Goal: Use online tool/utility

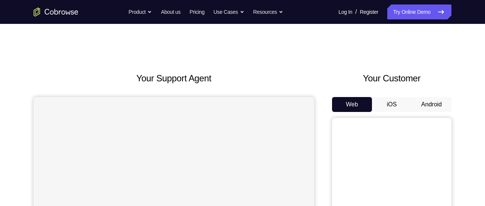
click at [442, 107] on button "Android" at bounding box center [431, 104] width 40 height 15
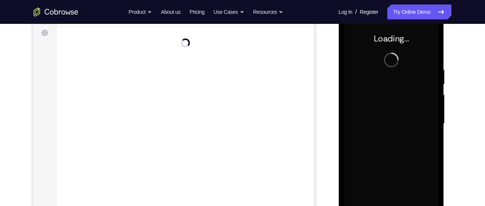
scroll to position [94, 0]
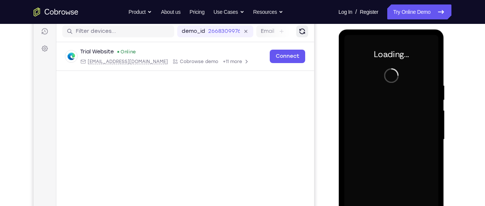
click at [303, 34] on icon "Refresh" at bounding box center [302, 31] width 6 height 6
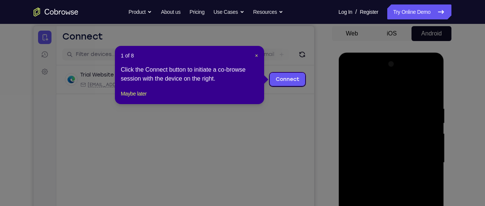
scroll to position [70, 0]
click at [257, 57] on span "×" at bounding box center [256, 56] width 3 height 6
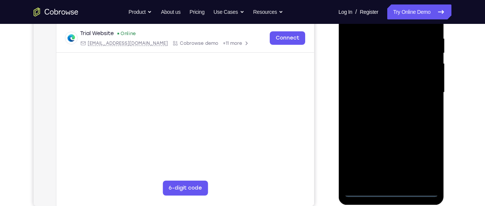
scroll to position [142, 0]
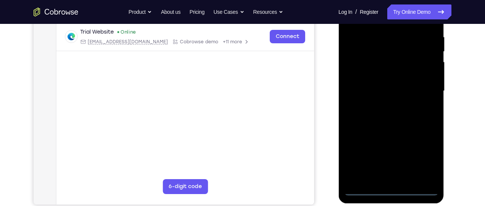
click at [390, 187] on div at bounding box center [391, 91] width 94 height 209
click at [391, 189] on div at bounding box center [391, 91] width 94 height 209
click at [423, 159] on div at bounding box center [391, 91] width 94 height 209
click at [422, 155] on div at bounding box center [391, 91] width 94 height 209
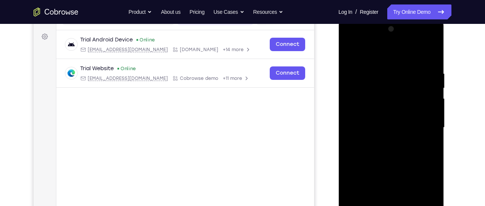
scroll to position [105, 0]
click at [377, 53] on div at bounding box center [391, 128] width 94 height 209
click at [422, 125] on div at bounding box center [391, 128] width 94 height 209
click at [380, 143] on div at bounding box center [391, 128] width 94 height 209
click at [384, 122] on div at bounding box center [391, 128] width 94 height 209
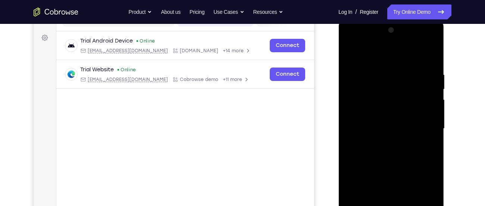
click at [368, 112] on div at bounding box center [391, 128] width 94 height 209
click at [380, 130] on div at bounding box center [391, 128] width 94 height 209
click at [382, 130] on div at bounding box center [391, 128] width 94 height 209
click at [381, 127] on div at bounding box center [391, 128] width 94 height 209
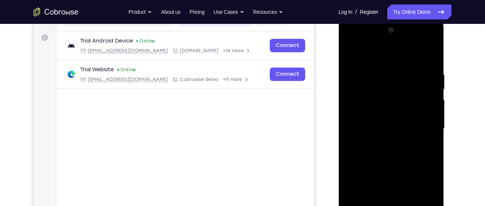
click at [384, 153] on div at bounding box center [391, 128] width 94 height 209
click at [395, 158] on div at bounding box center [391, 128] width 94 height 209
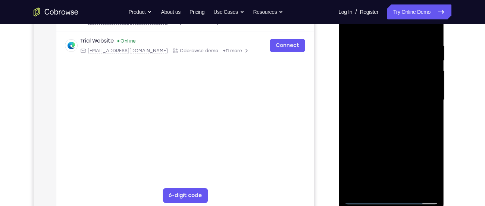
scroll to position [136, 0]
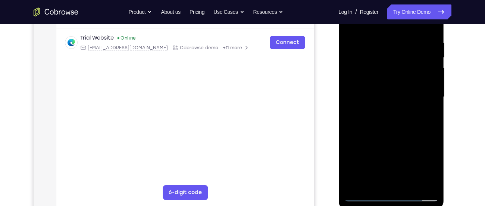
click at [432, 185] on div at bounding box center [391, 97] width 94 height 209
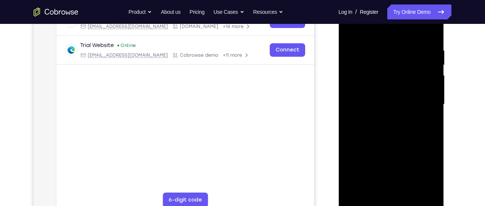
scroll to position [128, 0]
click at [378, 53] on div at bounding box center [391, 105] width 94 height 209
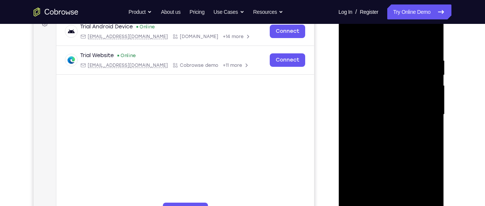
scroll to position [119, 0]
click at [419, 200] on div at bounding box center [391, 114] width 94 height 209
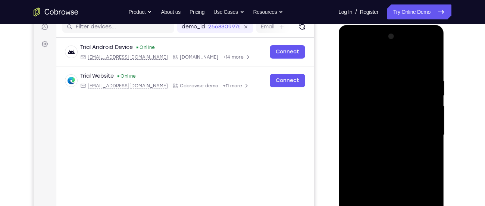
scroll to position [97, 0]
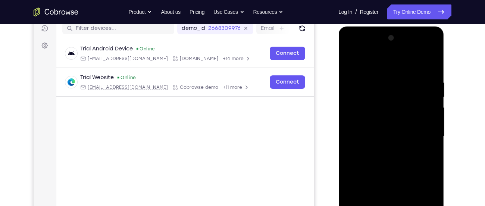
drag, startPoint x: 390, startPoint y: 67, endPoint x: 388, endPoint y: 35, distance: 32.1
click at [388, 35] on div at bounding box center [391, 136] width 94 height 209
click at [429, 61] on div at bounding box center [391, 136] width 94 height 209
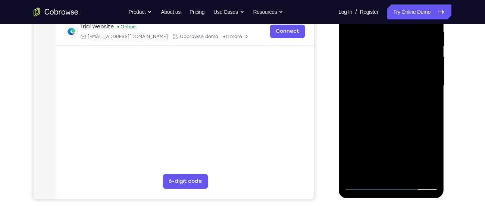
scroll to position [148, 0]
click at [411, 174] on div at bounding box center [391, 85] width 94 height 209
click at [384, 123] on div at bounding box center [391, 85] width 94 height 209
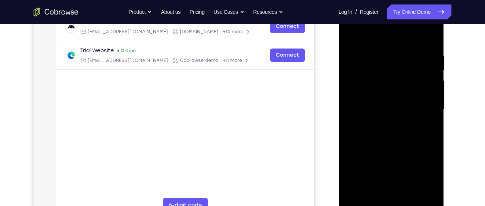
scroll to position [123, 0]
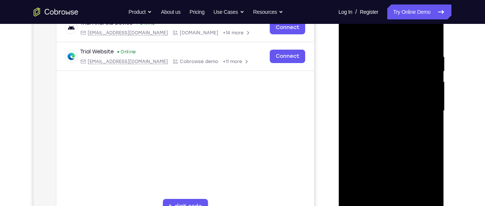
click at [351, 36] on div at bounding box center [391, 110] width 94 height 209
